Goal: Navigation & Orientation: Find specific page/section

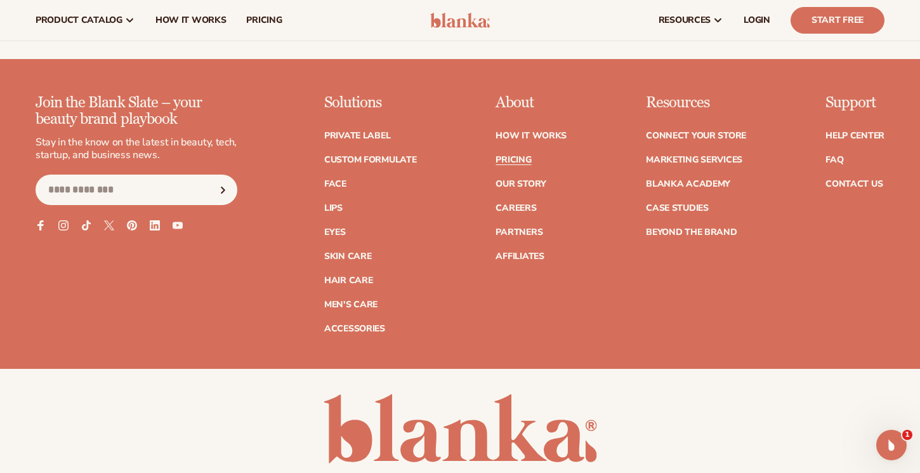
scroll to position [5011, 0]
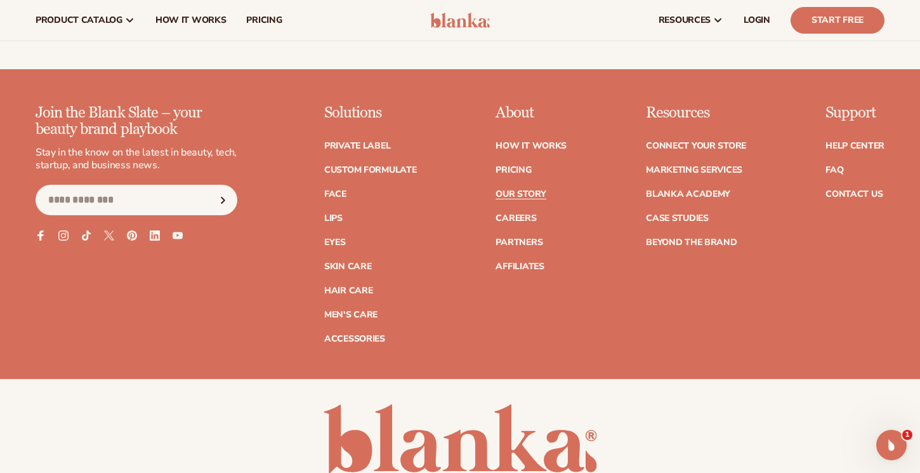
click at [527, 190] on link "Our Story" at bounding box center [521, 194] width 50 height 9
